Goal: Information Seeking & Learning: Learn about a topic

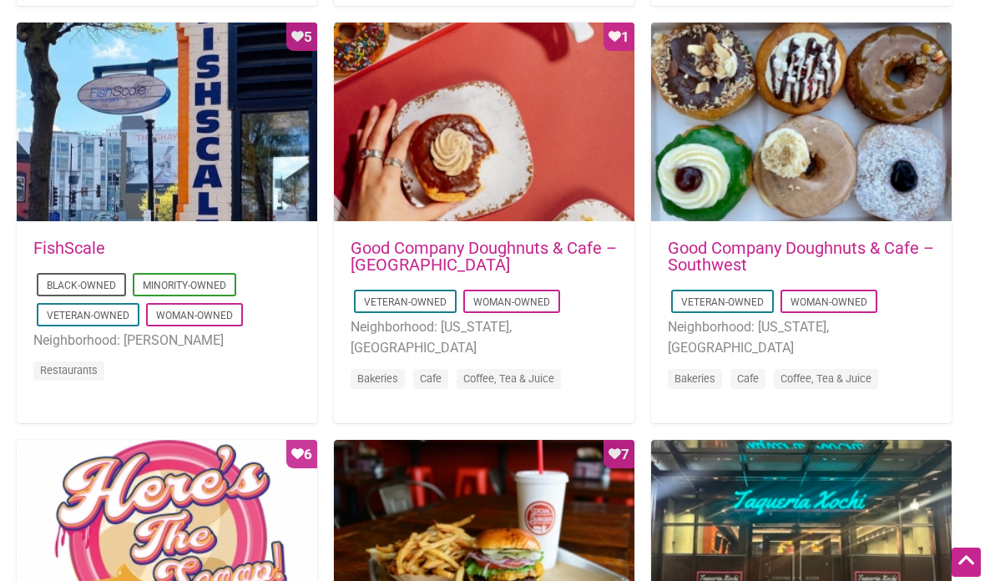
scroll to position [1362, 0]
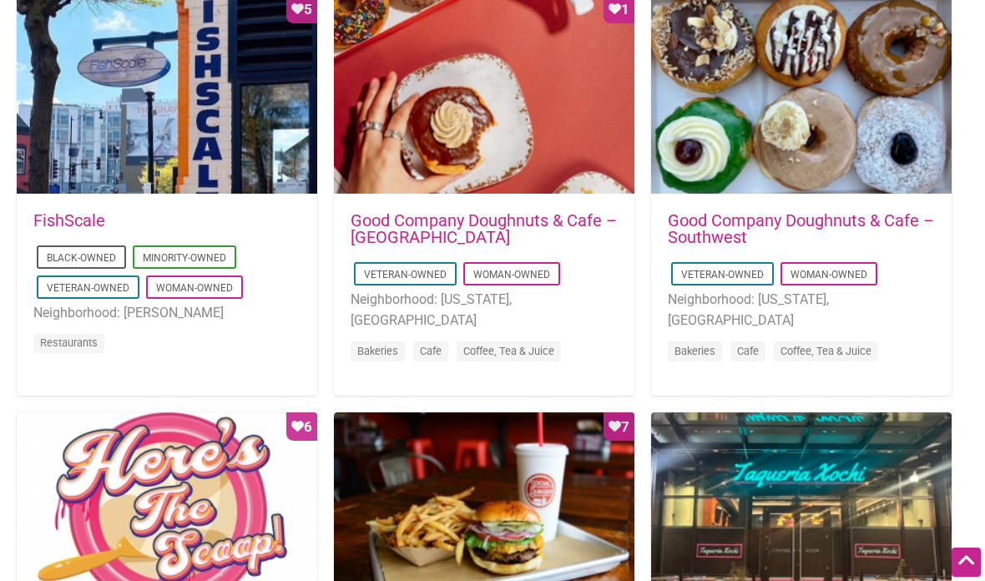
click at [921, 224] on div "2025-06-05 08:34:22 Good Company Doughnuts & Cafe – Southwest Veteran-Owned Wom…" at bounding box center [801, 297] width 267 height 171
click at [859, 164] on div at bounding box center [801, 95] width 301 height 200
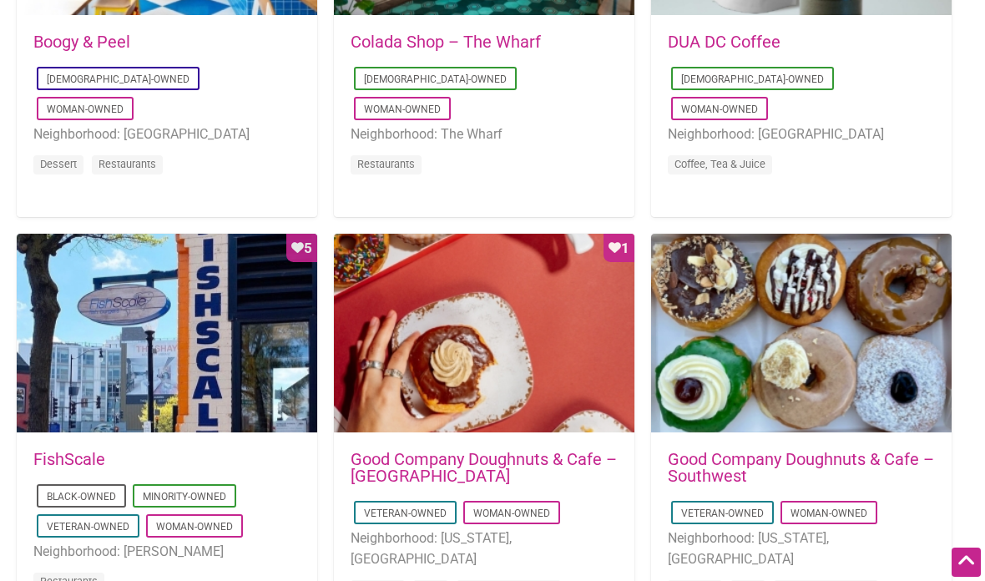
scroll to position [1116, 0]
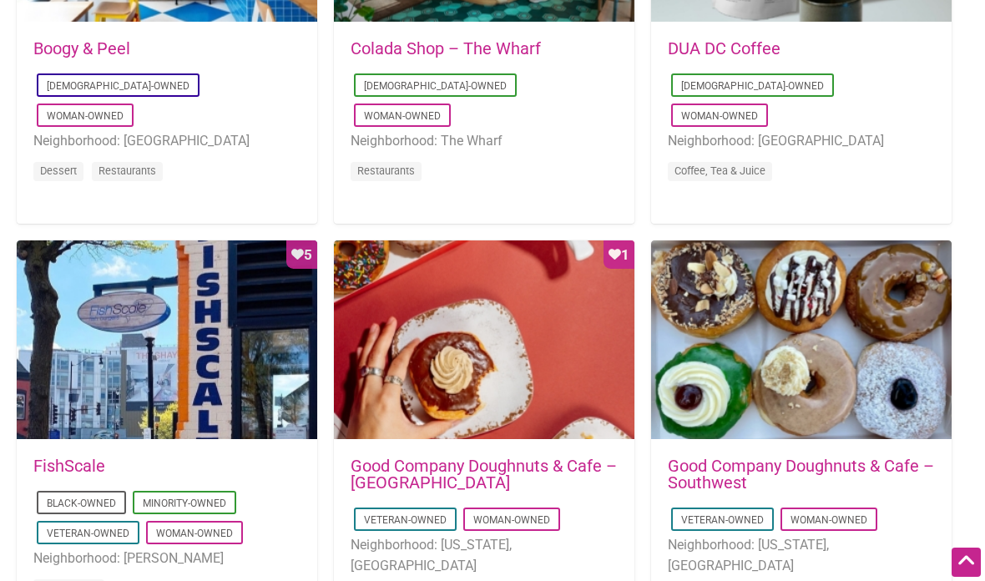
click at [257, 411] on div "Favorite Count 5" at bounding box center [167, 340] width 301 height 200
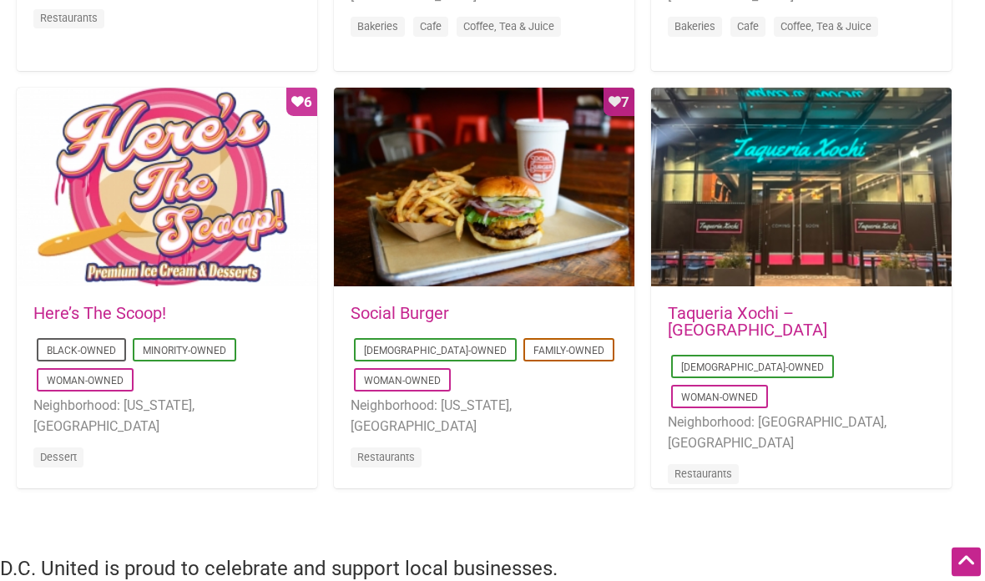
scroll to position [1687, 0]
click at [912, 351] on ul "Latino-Owned Woman-Owned Neighborhood: Arlington, VA Restaurants" at bounding box center [801, 421] width 267 height 141
click at [887, 235] on div at bounding box center [801, 188] width 301 height 200
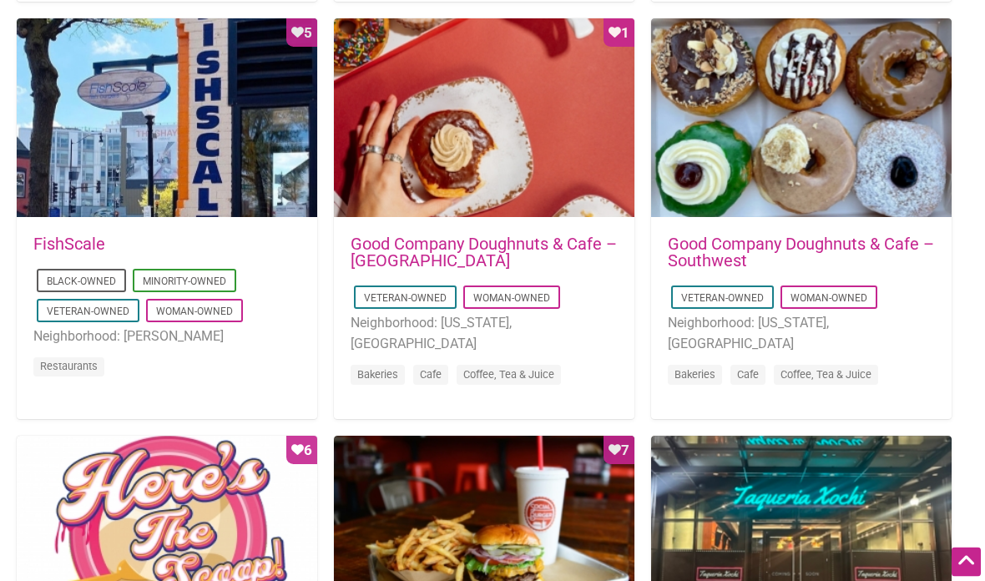
scroll to position [1317, 0]
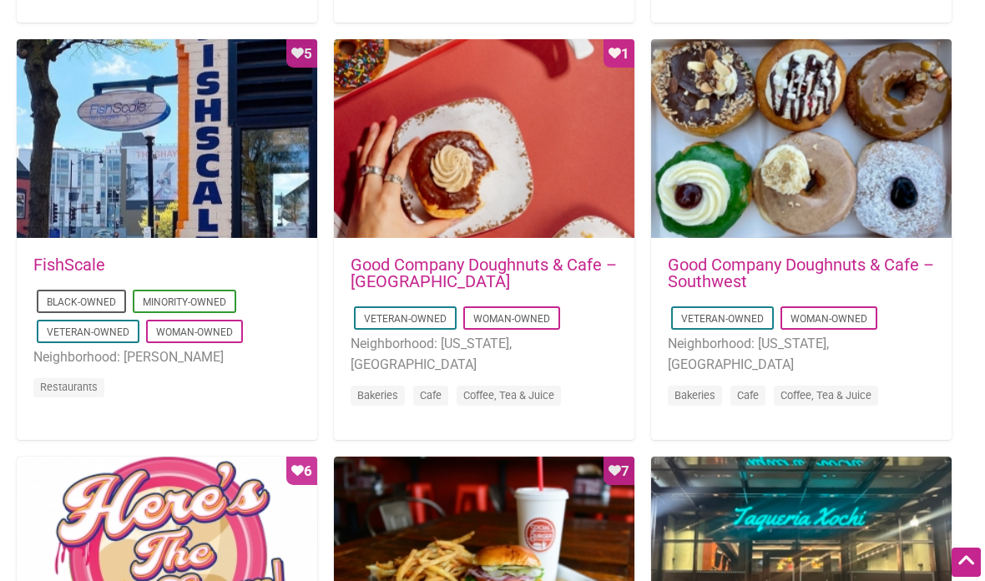
click at [254, 256] on div "2020-06-05 19:56:47 FishScale Black-Owned Minority-Owned Veteran-Owned Woman-Ow…" at bounding box center [166, 338] width 267 height 164
click at [220, 172] on div "Favorite Count 5" at bounding box center [167, 139] width 301 height 200
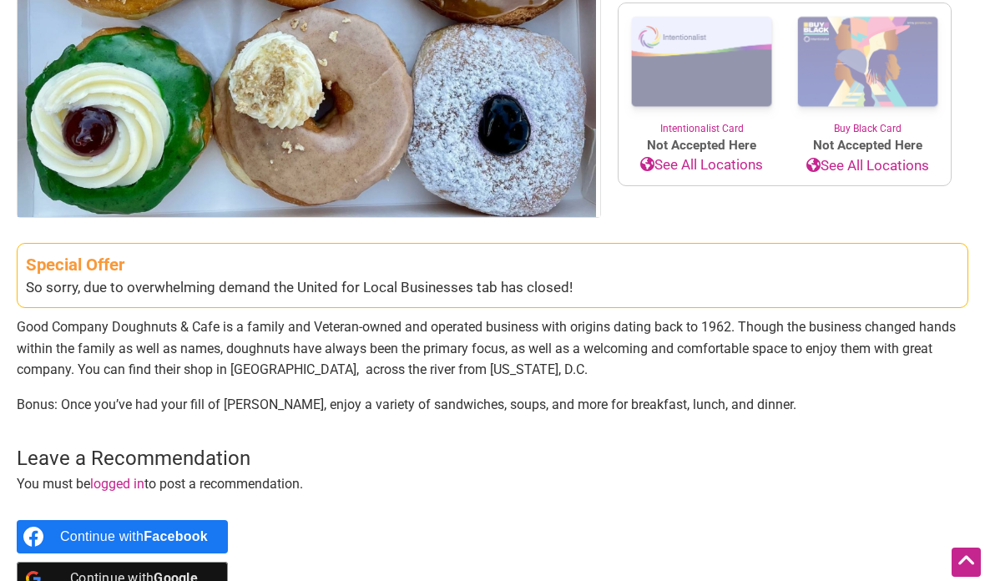
scroll to position [349, 0]
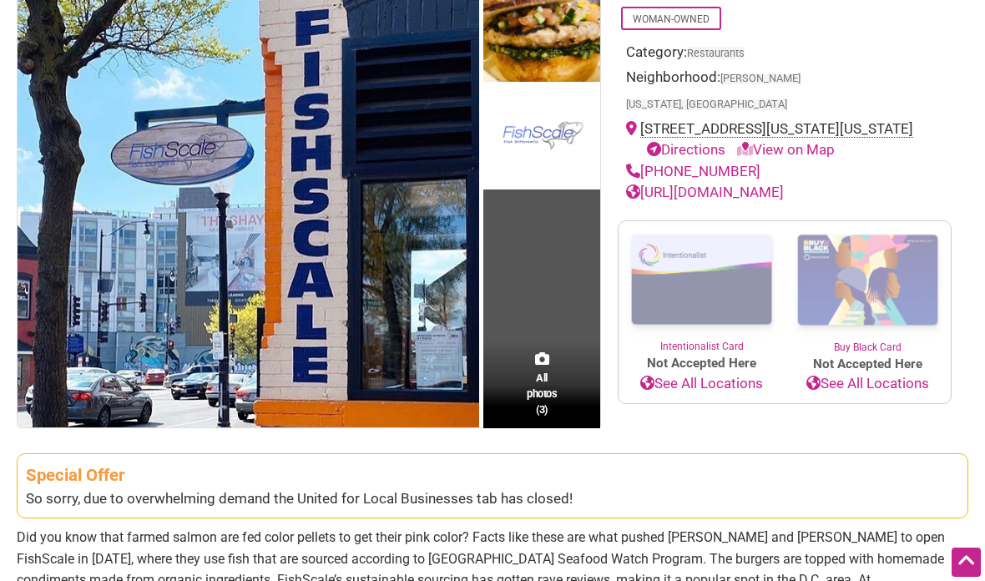
scroll to position [183, 0]
